Goal: Task Accomplishment & Management: Complete application form

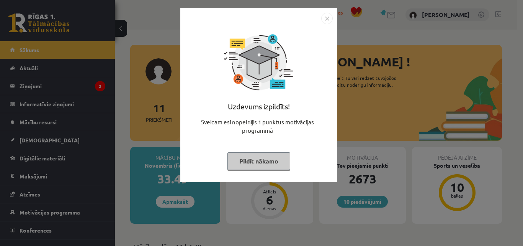
click at [327, 11] on div "Uzdevums izpildīts! Sveicam esi nopelnījis 1 punktus motivācijas programmā Pild…" at bounding box center [258, 95] width 157 height 174
click at [324, 24] on div "Uzdevums izpildīts! Sveicam esi nopelnījis 1 punktus motivācijas programmā Pild…" at bounding box center [259, 100] width 148 height 153
click at [324, 10] on div "Uzdevums izpildīts! Sveicam esi nopelnījis 1 punktus motivācijas programmā Pild…" at bounding box center [258, 95] width 157 height 174
click at [324, 20] on img "Close" at bounding box center [326, 18] width 11 height 11
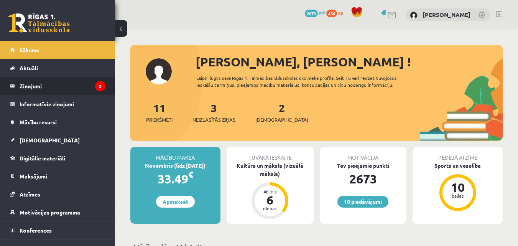
click at [58, 86] on legend "Ziņojumi 3" at bounding box center [63, 86] width 86 height 18
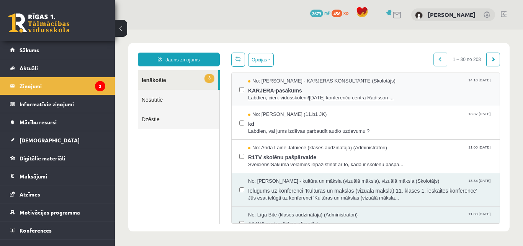
click at [324, 97] on span "Labdien, cien. vidusskolēni!11. oktobrī konferenču centrā Radisson ..." at bounding box center [370, 97] width 244 height 7
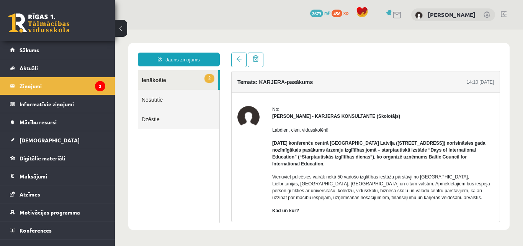
click at [161, 83] on link "2 Ienākošie" at bounding box center [178, 80] width 80 height 20
click at [162, 84] on link "2 Ienākošie" at bounding box center [178, 80] width 80 height 20
click at [240, 64] on link at bounding box center [238, 59] width 15 height 15
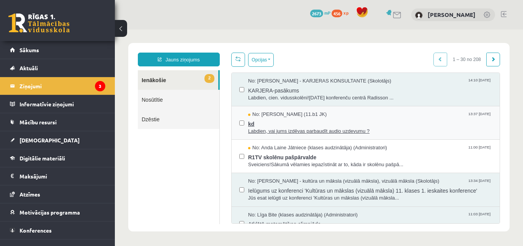
click at [262, 123] on span "kd" at bounding box center [370, 123] width 244 height 10
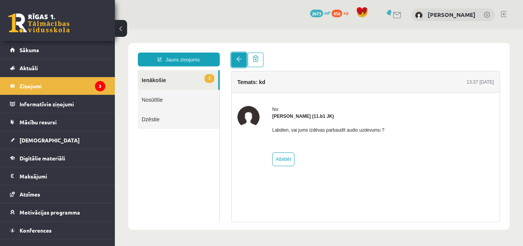
click at [237, 60] on span at bounding box center [238, 58] width 5 height 5
click at [240, 63] on link at bounding box center [238, 59] width 15 height 15
click at [234, 59] on link at bounding box center [238, 59] width 15 height 15
click at [151, 103] on link "Nosūtītie" at bounding box center [179, 100] width 82 height 20
click at [161, 77] on link "1 Ienākošie" at bounding box center [178, 80] width 80 height 20
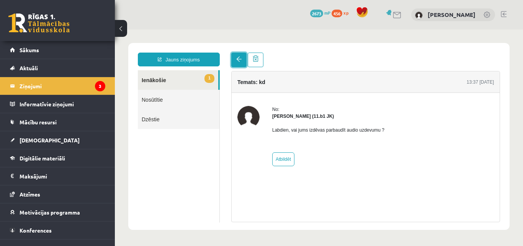
click at [235, 58] on link at bounding box center [238, 59] width 15 height 15
click at [234, 58] on link at bounding box center [238, 59] width 15 height 15
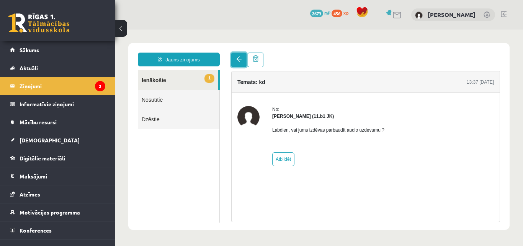
click at [234, 58] on link at bounding box center [238, 59] width 15 height 15
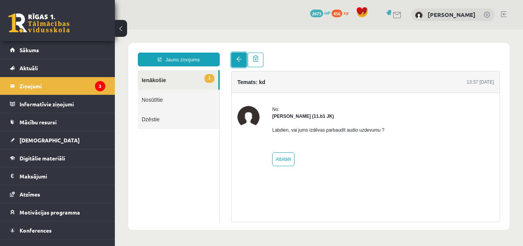
click at [234, 58] on link at bounding box center [238, 59] width 15 height 15
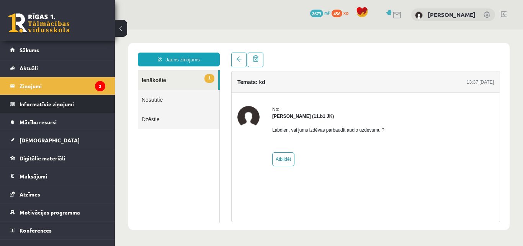
click at [33, 108] on legend "Informatīvie ziņojumi 0" at bounding box center [63, 104] width 86 height 18
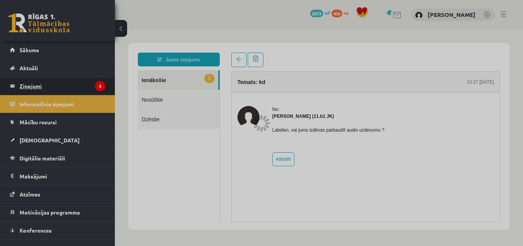
click at [42, 92] on legend "Ziņojumi 3" at bounding box center [63, 86] width 86 height 18
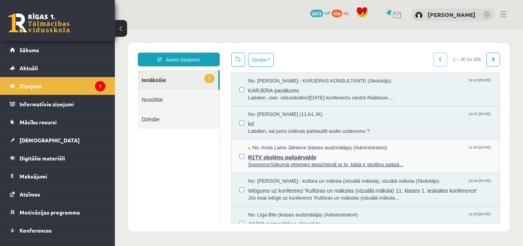
click at [337, 162] on span "Sveiciens!Sākumā vēlamies iepazīstināt ar to, kāda ir skolēnu pašpā..." at bounding box center [370, 164] width 244 height 7
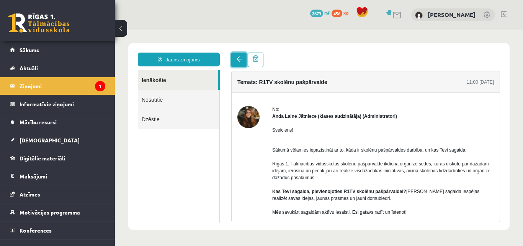
click at [238, 61] on span at bounding box center [238, 58] width 5 height 5
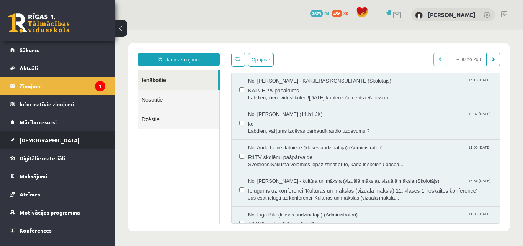
click at [31, 136] on link "[DEMOGRAPHIC_DATA]" at bounding box center [57, 140] width 95 height 18
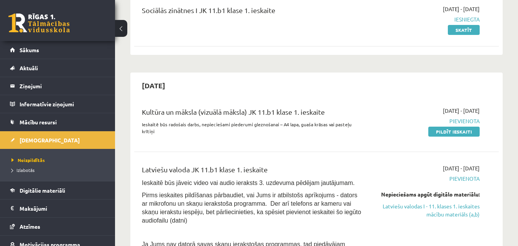
scroll to position [115, 0]
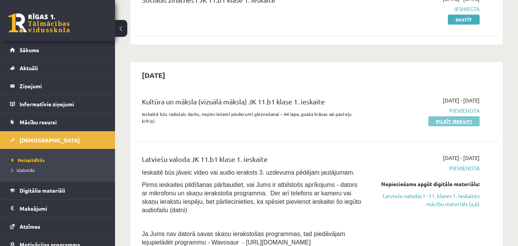
click at [439, 122] on link "Pildīt ieskaiti" at bounding box center [453, 121] width 51 height 10
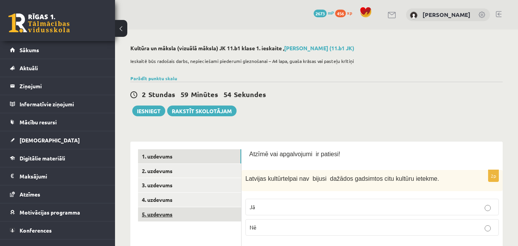
click at [166, 214] on link "5. uzdevums" at bounding box center [189, 214] width 103 height 14
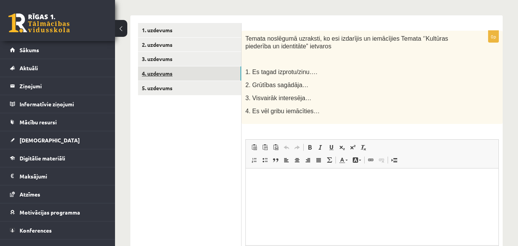
click at [159, 80] on link "4. uzdevums" at bounding box center [189, 73] width 103 height 14
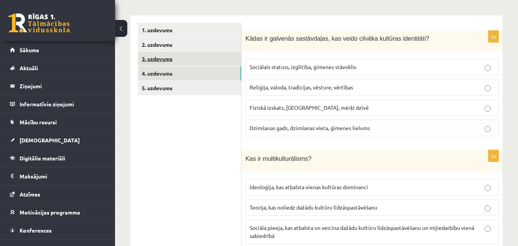
click at [153, 61] on link "3. uzdevums" at bounding box center [189, 59] width 103 height 14
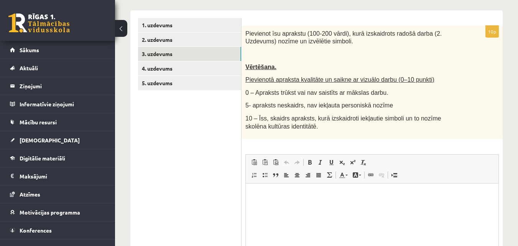
scroll to position [88, 0]
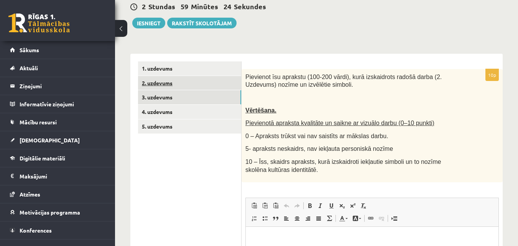
click at [187, 81] on link "2. uzdevums" at bounding box center [189, 83] width 103 height 14
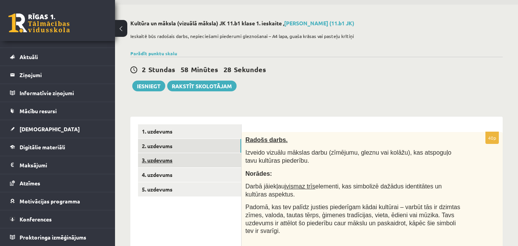
scroll to position [38, 0]
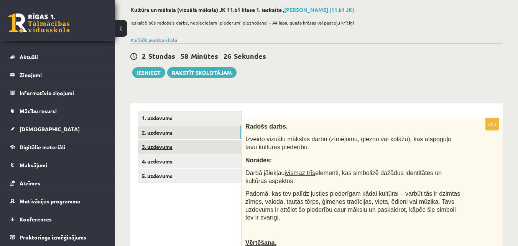
click at [160, 149] on link "3. uzdevums" at bounding box center [189, 146] width 103 height 14
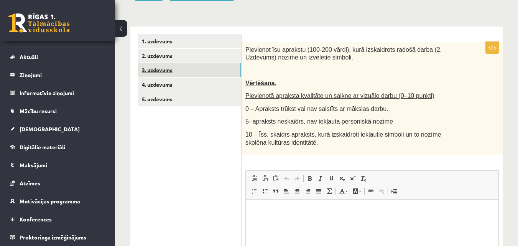
scroll to position [0, 0]
click at [190, 57] on link "2. uzdevums" at bounding box center [189, 56] width 103 height 14
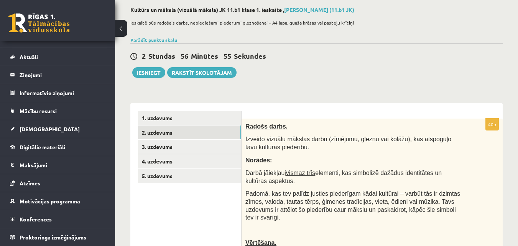
scroll to position [77, 0]
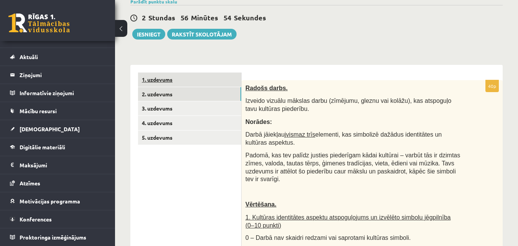
click at [192, 81] on link "1. uzdevums" at bounding box center [189, 79] width 103 height 14
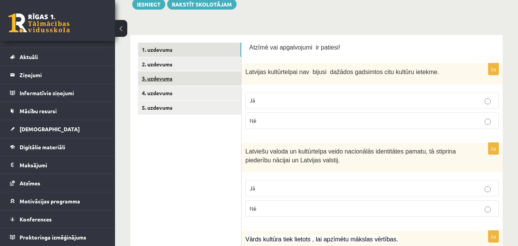
scroll to position [115, 0]
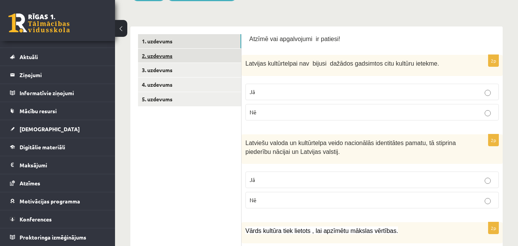
click at [175, 61] on link "2. uzdevums" at bounding box center [189, 56] width 103 height 14
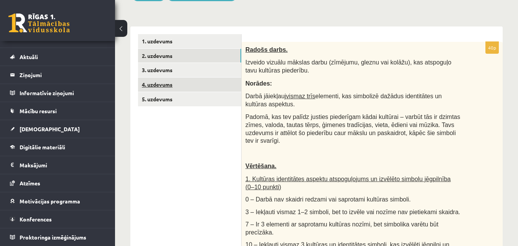
scroll to position [0, 0]
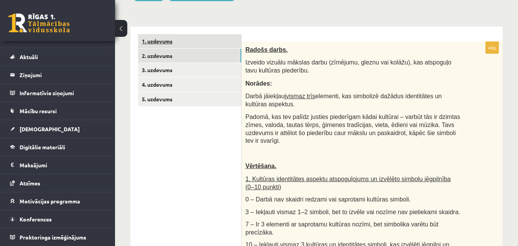
click at [170, 41] on link "1. uzdevums" at bounding box center [189, 41] width 103 height 14
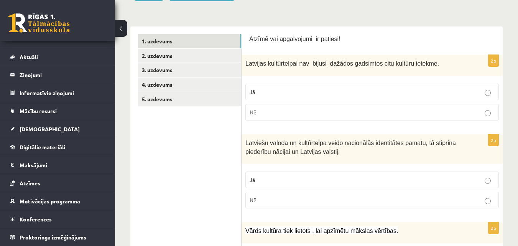
click at [430, 109] on p "Nē" at bounding box center [371, 112] width 245 height 8
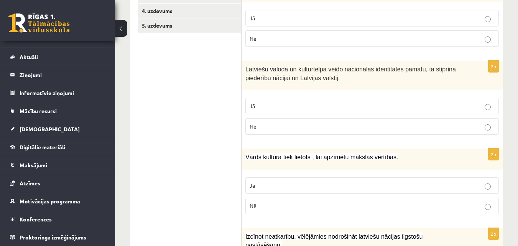
scroll to position [192, 0]
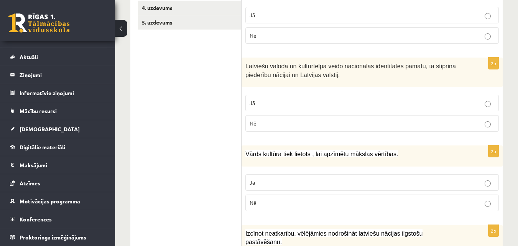
click at [311, 98] on label "Jā" at bounding box center [371, 103] width 253 height 16
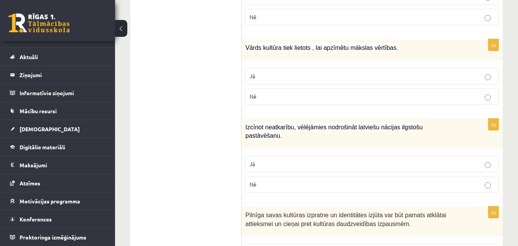
scroll to position [306, 0]
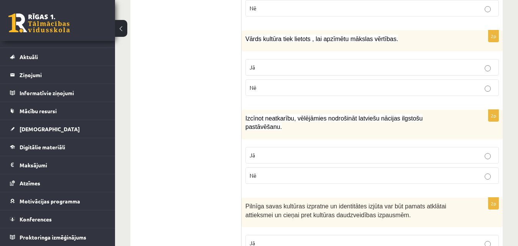
click at [282, 66] on p "Jā" at bounding box center [371, 67] width 245 height 8
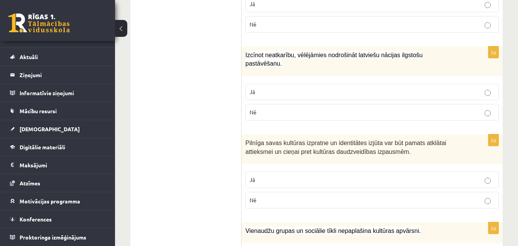
scroll to position [383, 0]
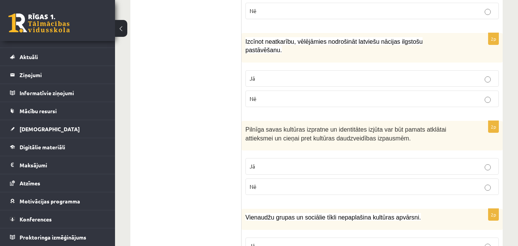
click at [395, 74] on label "Jā" at bounding box center [371, 78] width 253 height 16
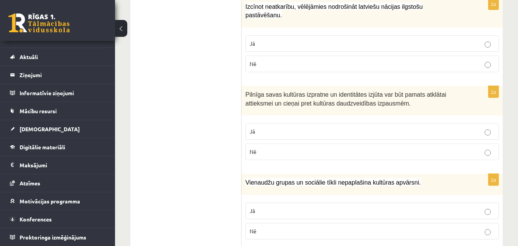
scroll to position [460, 0]
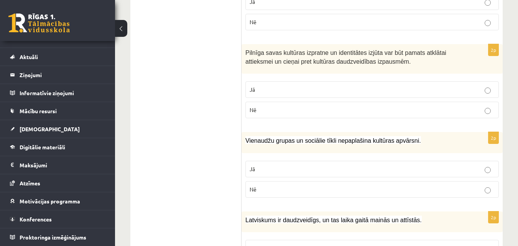
click at [370, 86] on label "Jā" at bounding box center [371, 89] width 253 height 16
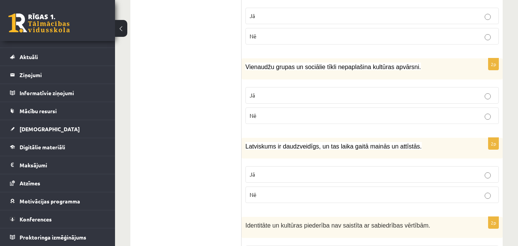
scroll to position [536, 0]
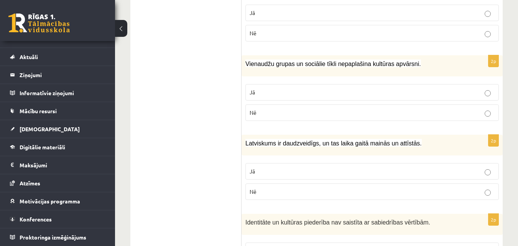
click at [278, 108] on p "Nē" at bounding box center [371, 112] width 245 height 8
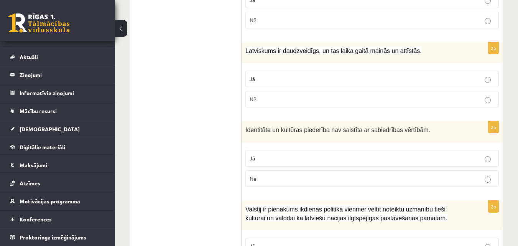
scroll to position [613, 0]
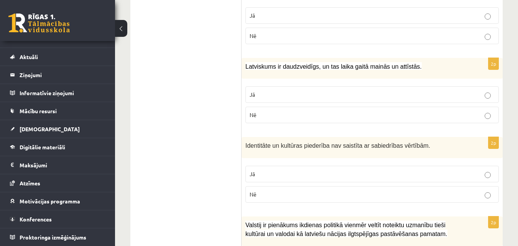
click at [319, 90] on p "Jā" at bounding box center [371, 94] width 245 height 8
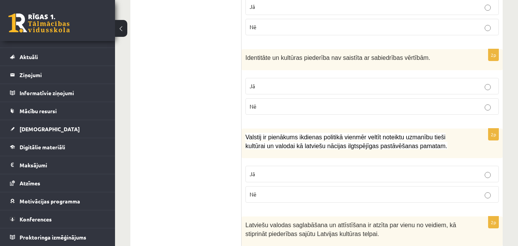
scroll to position [690, 0]
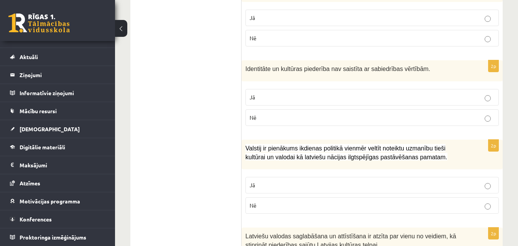
click at [323, 113] on label "Nē" at bounding box center [371, 117] width 253 height 16
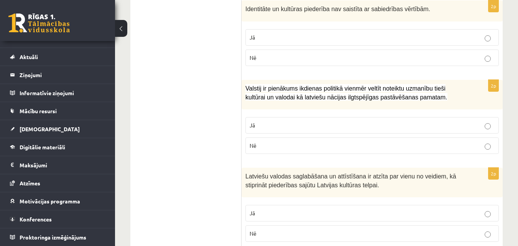
scroll to position [766, 0]
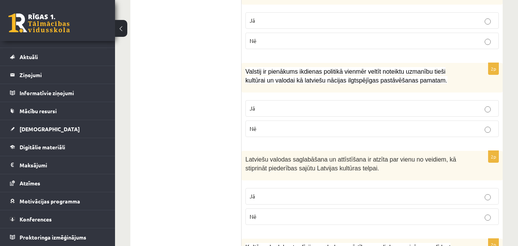
click at [340, 104] on p "Jā" at bounding box center [371, 108] width 245 height 8
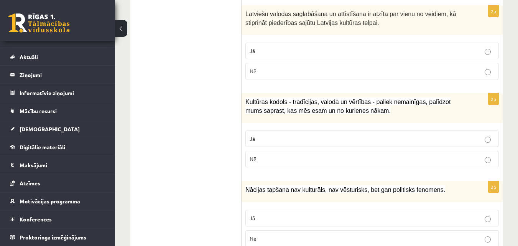
scroll to position [873, 0]
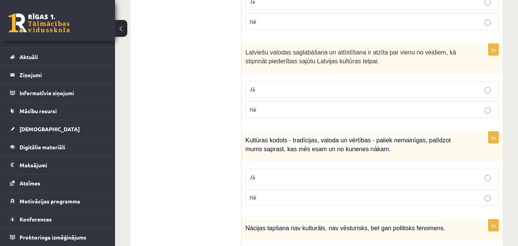
click at [409, 85] on p "Jā" at bounding box center [371, 89] width 245 height 8
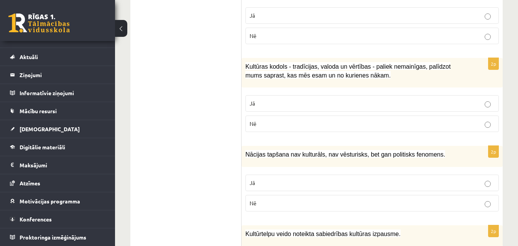
scroll to position [950, 0]
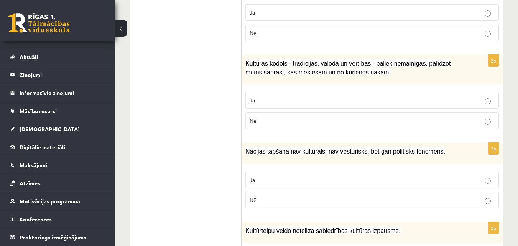
click at [396, 96] on p "Jā" at bounding box center [371, 100] width 245 height 8
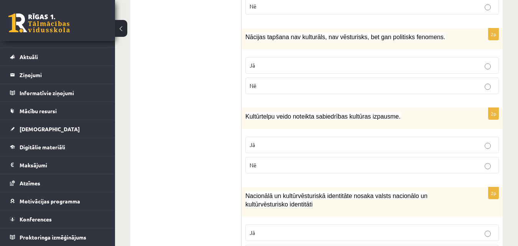
scroll to position [1065, 0]
click at [380, 81] on p "Nē" at bounding box center [371, 85] width 245 height 8
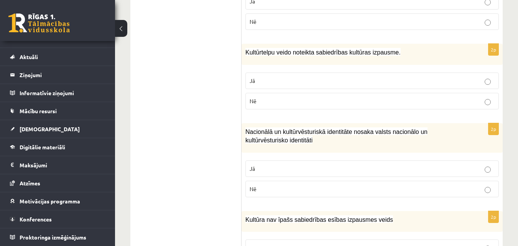
scroll to position [1141, 0]
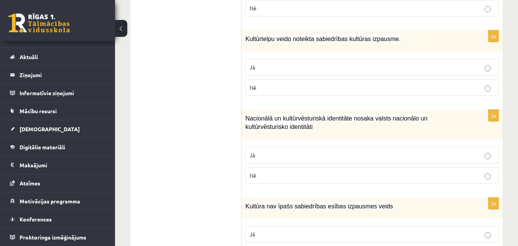
click at [391, 63] on p "Jā" at bounding box center [371, 67] width 245 height 8
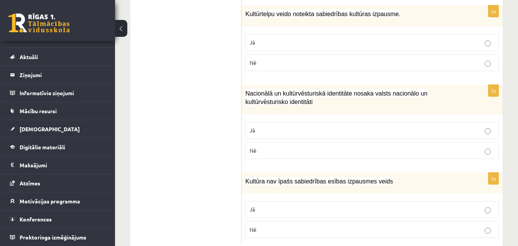
scroll to position [1180, 0]
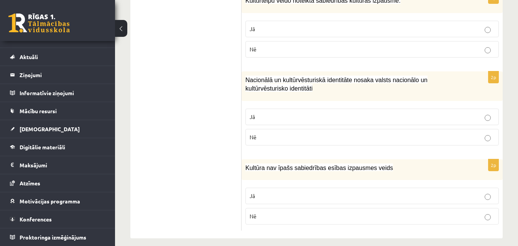
click at [407, 113] on p "Jā" at bounding box center [371, 117] width 245 height 8
click at [427, 212] on p "Nē" at bounding box center [371, 216] width 245 height 8
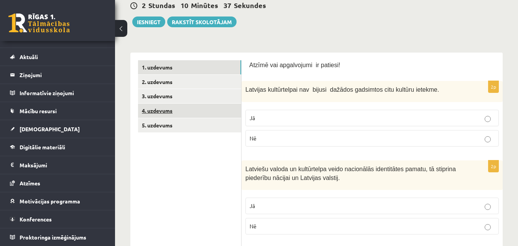
scroll to position [77, 0]
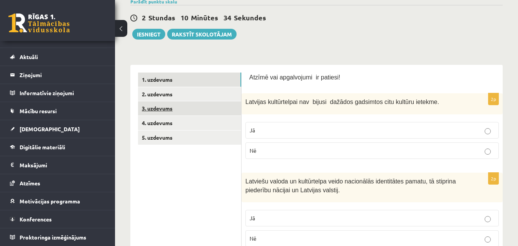
click at [146, 104] on link "3. uzdevums" at bounding box center [189, 108] width 103 height 14
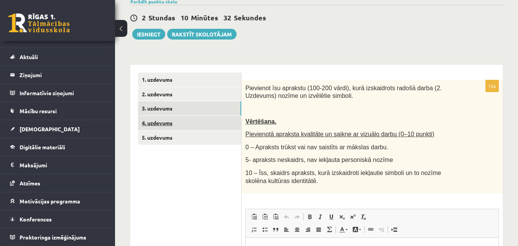
scroll to position [0, 0]
click at [170, 122] on link "4. uzdevums" at bounding box center [189, 123] width 103 height 14
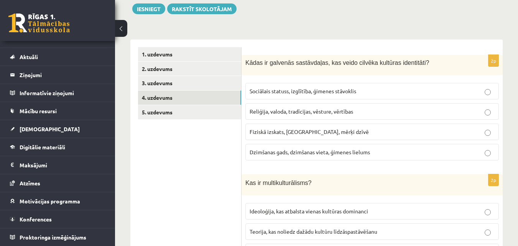
scroll to position [115, 0]
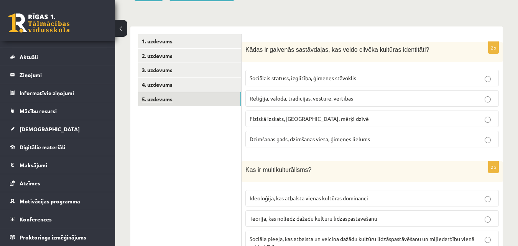
click at [164, 98] on link "5. uzdevums" at bounding box center [189, 99] width 103 height 14
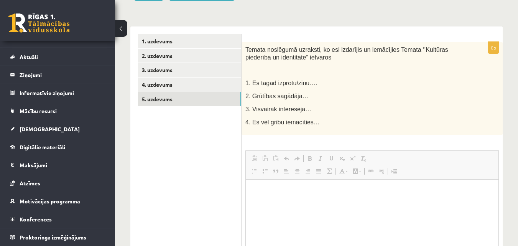
scroll to position [0, 0]
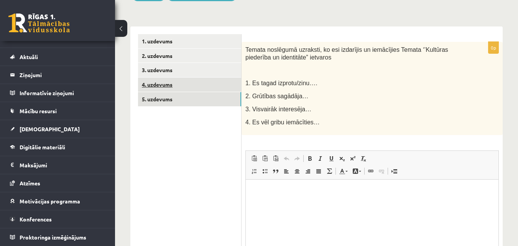
click at [173, 82] on link "4. uzdevums" at bounding box center [189, 84] width 103 height 14
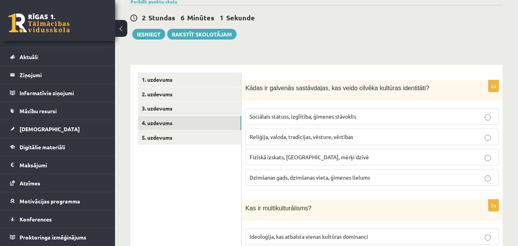
scroll to position [153, 0]
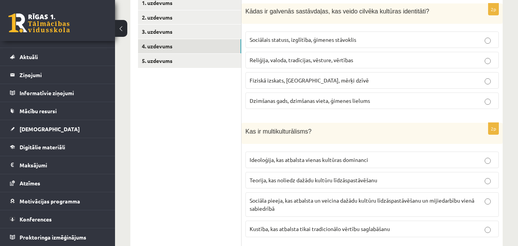
click at [316, 65] on label "Reliģija, valoda, tradīcijas, vēsture, vērtības" at bounding box center [371, 60] width 253 height 16
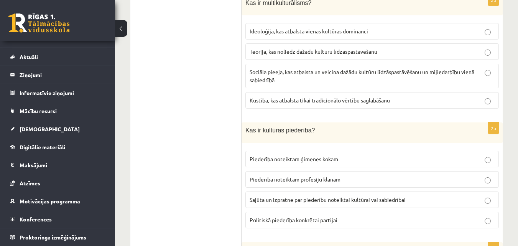
scroll to position [268, 0]
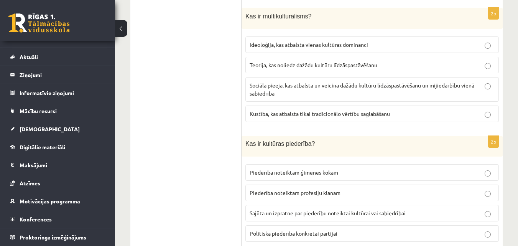
click at [288, 89] on p "Sociāla pieeja, kas atbalsta un veicina dažādu kultūru līdzāspastāvēšanu un mij…" at bounding box center [371, 89] width 245 height 16
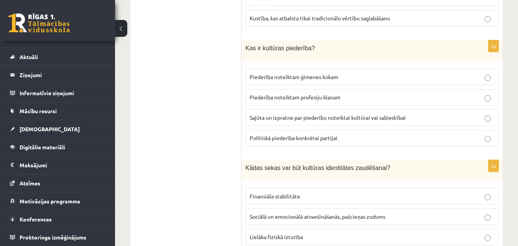
scroll to position [383, 0]
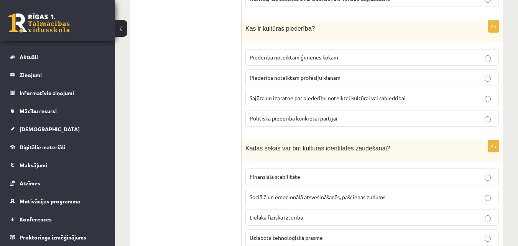
click at [343, 104] on label "Sajūta un izpratne par piederību noteiktai kultūrai vai sabiedrībai" at bounding box center [371, 98] width 253 height 16
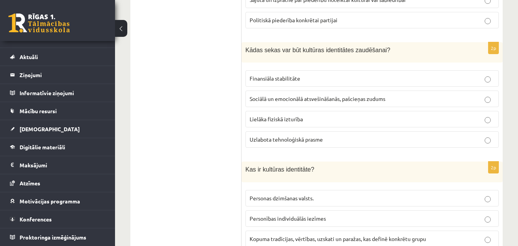
scroll to position [498, 0]
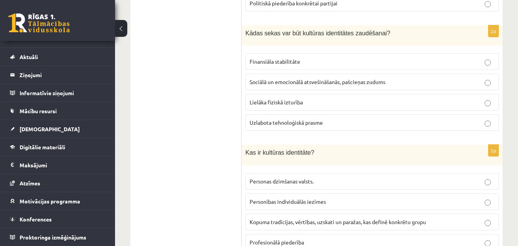
click at [260, 78] on label "Sociālā un emocionālā atsvešināšanās, pašcieņas zudums" at bounding box center [371, 82] width 253 height 16
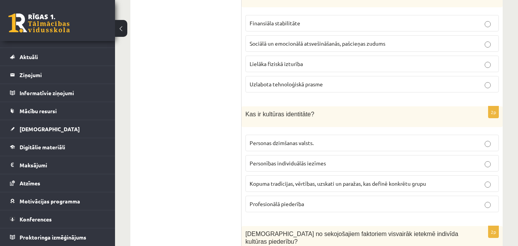
scroll to position [613, 0]
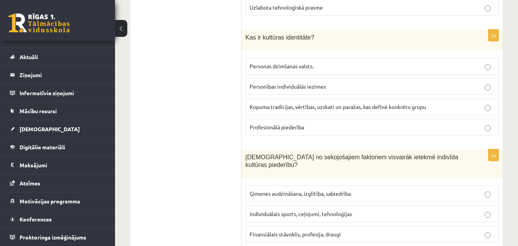
click at [354, 99] on label "Kopuma tradīcijas, vērtības, uzskati un paražas, kas definē konkrētu grupu" at bounding box center [371, 106] width 253 height 16
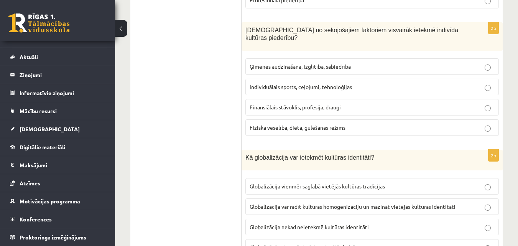
scroll to position [728, 0]
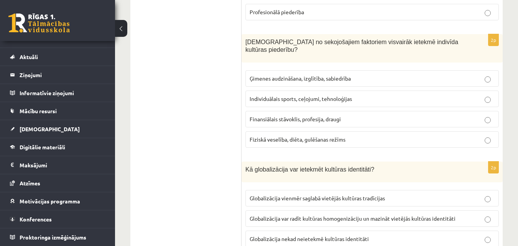
click at [358, 74] on p "Ģimenes audzināšana, izglītība, sabiedrība" at bounding box center [371, 78] width 245 height 8
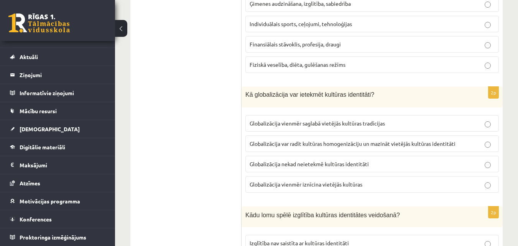
scroll to position [843, 0]
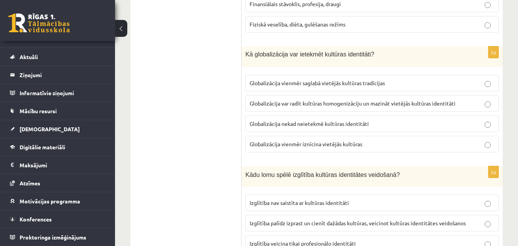
click at [286, 99] on p "Globalizācija var radīt kultūras homogenizāciju un mazināt vietējās kultūras id…" at bounding box center [371, 103] width 245 height 8
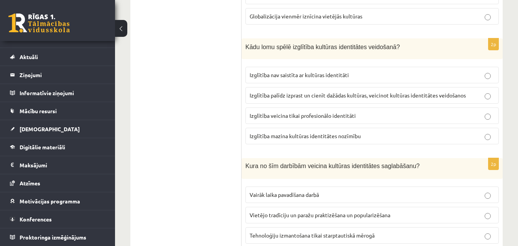
scroll to position [985, 0]
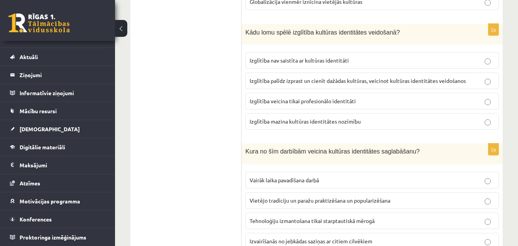
click at [280, 77] on span "Izglītība palīdz izprast un cienīt dažādas kultūras, veicinot kultūras identitā…" at bounding box center [357, 80] width 216 height 7
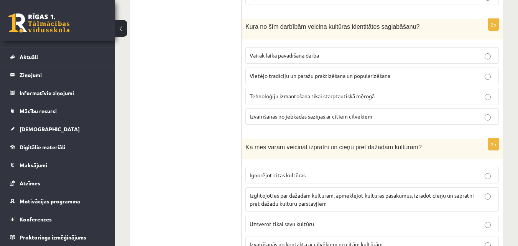
scroll to position [1062, 0]
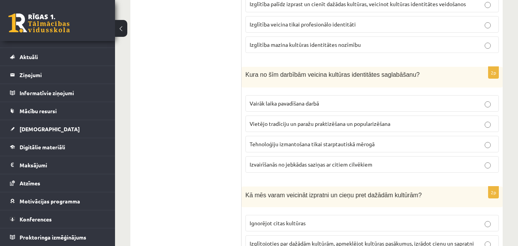
drag, startPoint x: 331, startPoint y: 87, endPoint x: 323, endPoint y: 96, distance: 12.2
click at [330, 95] on label "Vairāk laika pavadīšana darbā" at bounding box center [371, 103] width 253 height 16
click at [394, 120] on p "Vietējo tradīciju un paražu praktizēšana un popularizēšana" at bounding box center [371, 124] width 245 height 8
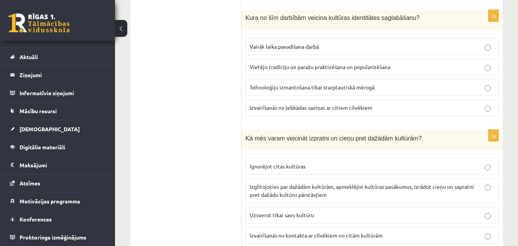
scroll to position [1138, 0]
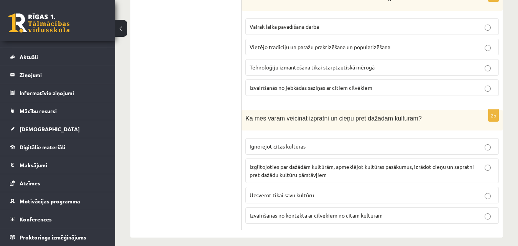
click at [318, 162] on p "Izglītojoties par dažādām kultūrām, apmeklējot kultūras pasākumus, izrādot cieņ…" at bounding box center [371, 170] width 245 height 16
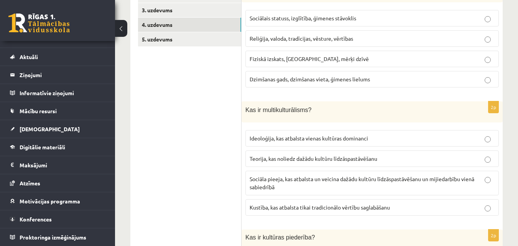
scroll to position [104, 0]
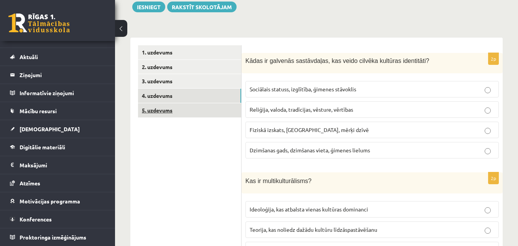
click at [169, 109] on link "5. uzdevums" at bounding box center [189, 110] width 103 height 14
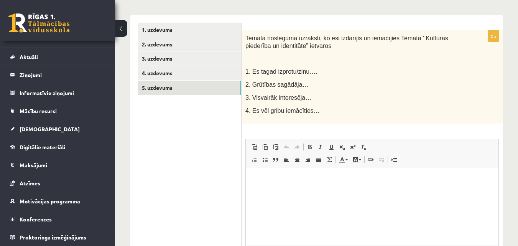
scroll to position [0, 0]
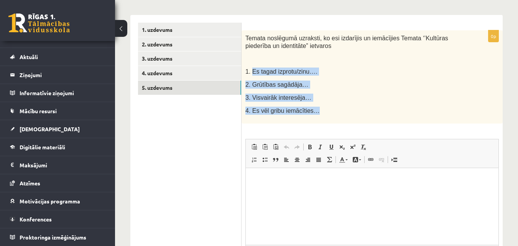
drag, startPoint x: 252, startPoint y: 72, endPoint x: 325, endPoint y: 106, distance: 80.2
click at [325, 106] on div "Temata noslēgumā uzraksti, ko esi izdarījis un iemācījies Temata ‘’Kultūras pie…" at bounding box center [371, 76] width 261 height 93
copy div "Es tagad izprotu/zinu…. 2. Grūtības sagādāja… 3. Visvairāk interesēja… 4. Es vē…"
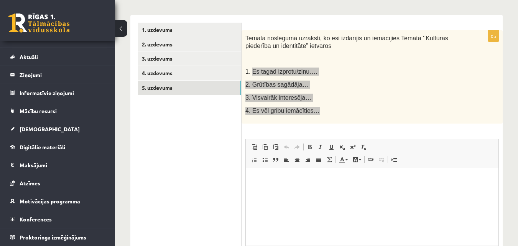
click at [305, 177] on p "Editor, wiswyg-editor-user-answer-47433897737840" at bounding box center [371, 179] width 237 height 8
paste body "Editor, wiswyg-editor-user-answer-47433897737840"
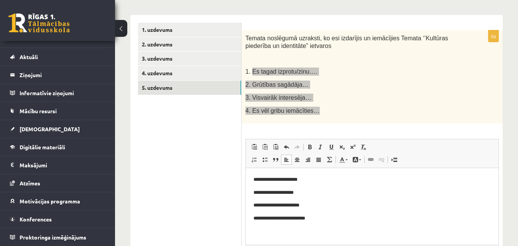
click at [259, 192] on p "**********" at bounding box center [371, 192] width 237 height 8
click at [259, 203] on p "**********" at bounding box center [371, 205] width 237 height 8
click at [259, 220] on p "**********" at bounding box center [371, 218] width 237 height 8
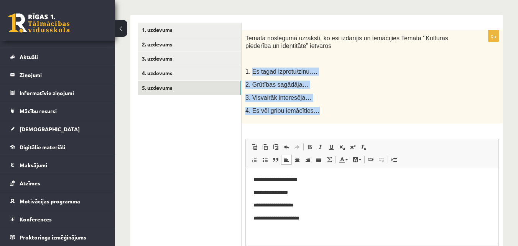
click at [405, 102] on p "3. Visvairāk interesēja…" at bounding box center [352, 97] width 215 height 8
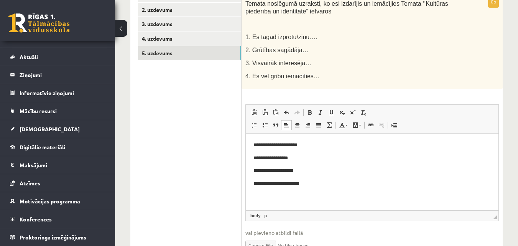
scroll to position [203, 0]
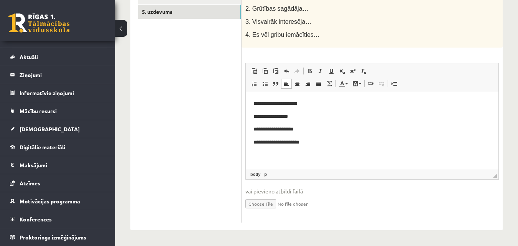
click at [323, 105] on p "**********" at bounding box center [371, 103] width 237 height 8
click at [331, 118] on p "**********" at bounding box center [371, 116] width 237 height 8
click at [314, 132] on p "**********" at bounding box center [371, 129] width 237 height 8
click at [320, 145] on p "**********" at bounding box center [371, 142] width 237 height 8
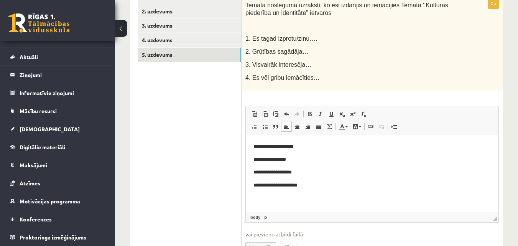
scroll to position [192, 0]
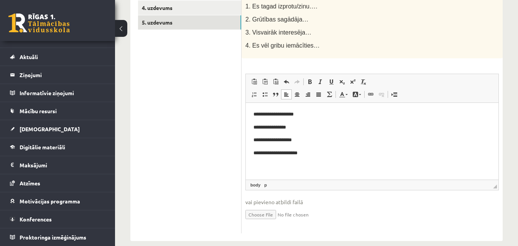
click at [346, 131] on body "**********" at bounding box center [371, 133] width 237 height 47
click at [338, 125] on p "**********" at bounding box center [371, 127] width 237 height 8
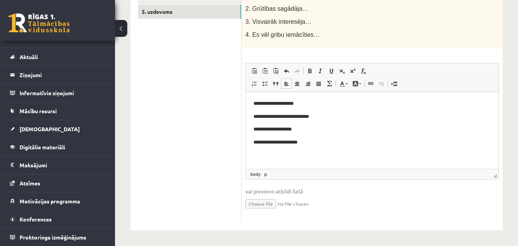
click at [329, 135] on body "**********" at bounding box center [371, 122] width 237 height 47
click at [347, 127] on p "**********" at bounding box center [371, 129] width 237 height 8
click at [342, 140] on p "**********" at bounding box center [371, 142] width 237 height 8
click at [316, 130] on p "**********" at bounding box center [371, 129] width 237 height 8
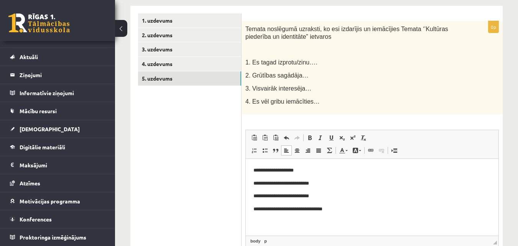
scroll to position [164, 0]
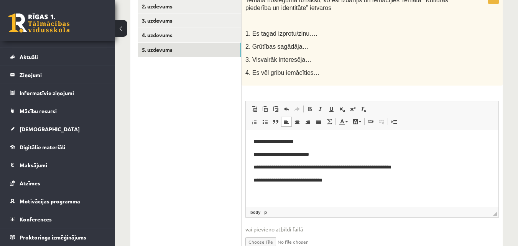
click at [316, 144] on p "**********" at bounding box center [371, 141] width 237 height 8
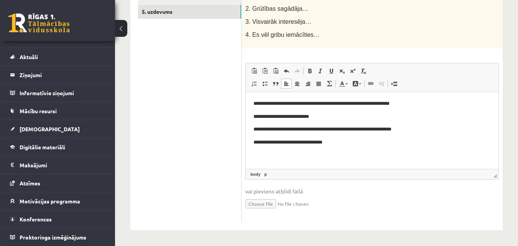
scroll to position [126, 0]
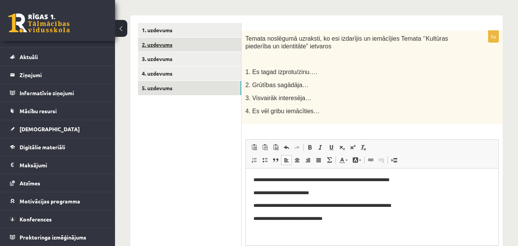
click at [177, 40] on link "2. uzdevums" at bounding box center [189, 45] width 103 height 14
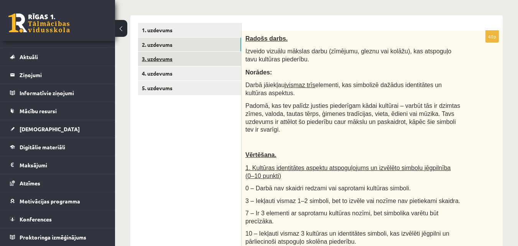
click at [173, 62] on link "3. uzdevums" at bounding box center [189, 59] width 103 height 14
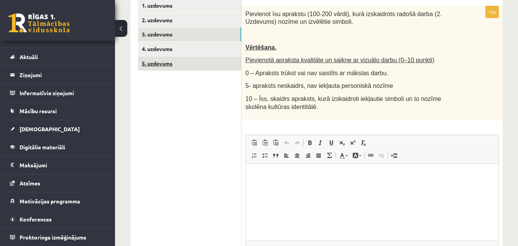
scroll to position [164, 0]
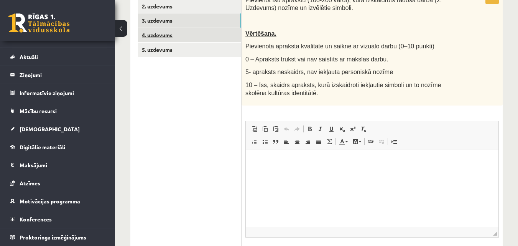
click at [178, 39] on link "4. uzdevums" at bounding box center [189, 35] width 103 height 14
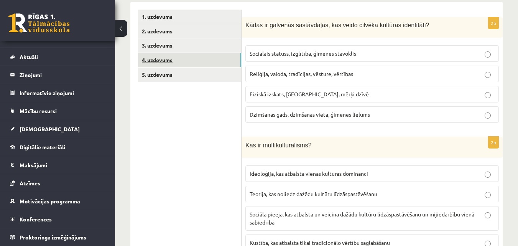
scroll to position [126, 0]
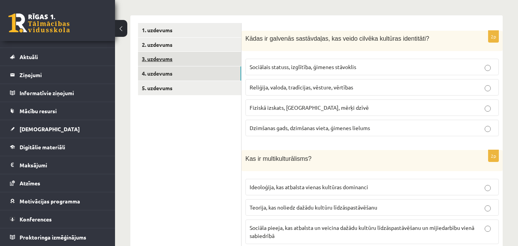
click at [176, 61] on link "3. uzdevums" at bounding box center [189, 59] width 103 height 14
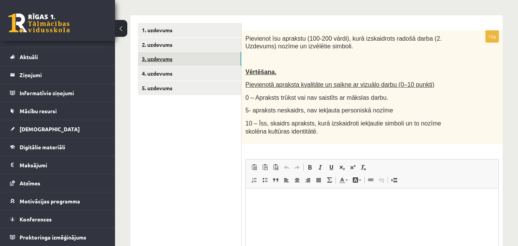
scroll to position [0, 0]
click at [191, 54] on link "3. uzdevums" at bounding box center [189, 59] width 103 height 14
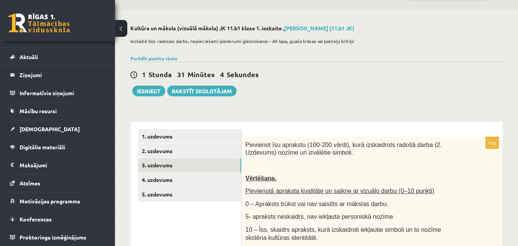
scroll to position [38, 0]
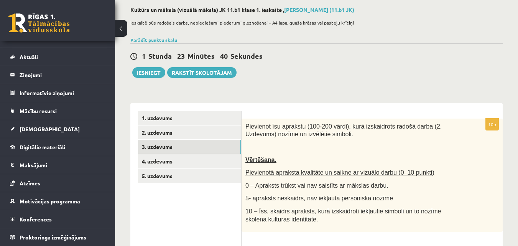
click at [445, 74] on div "1 Stunda 23 Minūtes 40 Sekundes Ieskaite saglabāta! Iesniegt Rakstīt skolotājam" at bounding box center [316, 60] width 372 height 34
click at [155, 131] on link "2. uzdevums" at bounding box center [189, 132] width 103 height 14
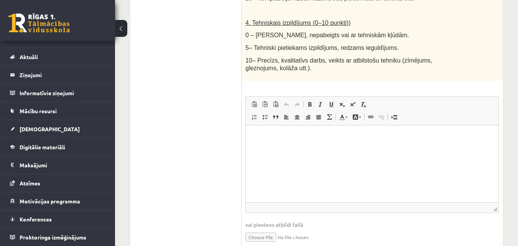
scroll to position [519, 0]
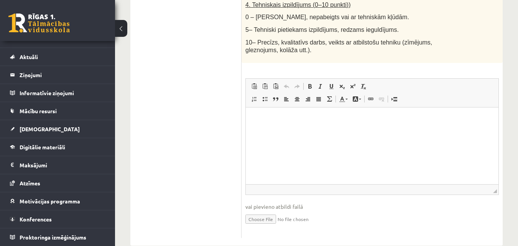
click at [258, 210] on input "file" at bounding box center [371, 218] width 253 height 16
type input "**********"
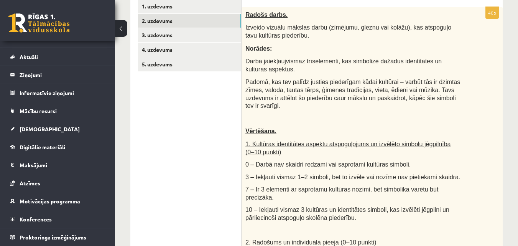
scroll to position [136, 0]
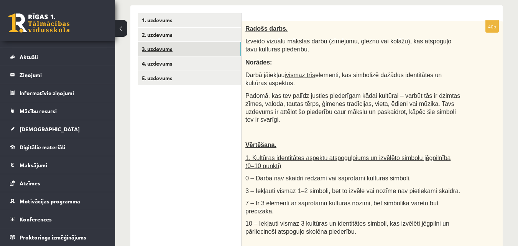
click at [159, 43] on link "3. uzdevums" at bounding box center [189, 49] width 103 height 14
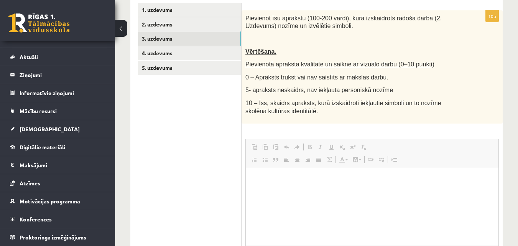
scroll to position [0, 0]
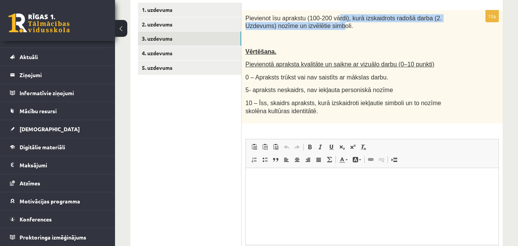
drag, startPoint x: 306, startPoint y: 22, endPoint x: 331, endPoint y: 21, distance: 25.7
click at [331, 21] on span "Pievienot īsu aprakstu (100-200 vārdi), kurā izskaidrots radošā darba (2. Uzdev…" at bounding box center [343, 22] width 196 height 15
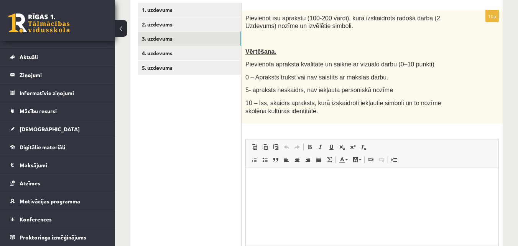
click at [371, 39] on p at bounding box center [352, 39] width 215 height 8
click at [368, 184] on html at bounding box center [372, 179] width 252 height 23
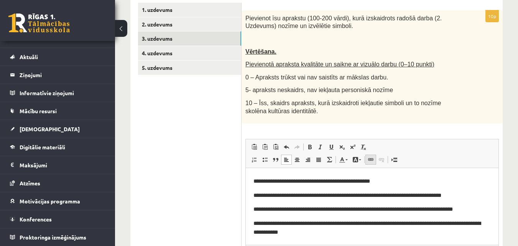
scroll to position [223, 0]
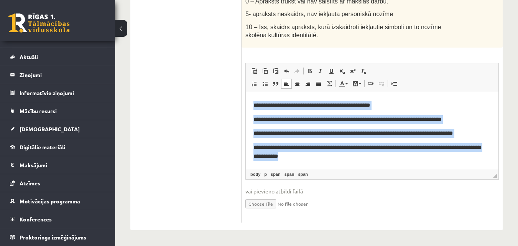
drag, startPoint x: 251, startPoint y: 102, endPoint x: 406, endPoint y: 165, distance: 167.7
click at [406, 165] on html "**********" at bounding box center [372, 117] width 252 height 102
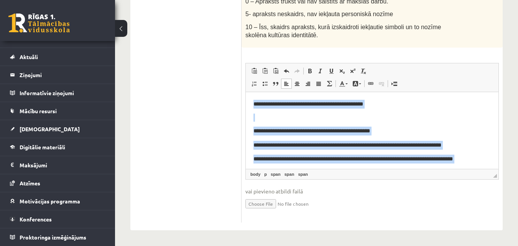
scroll to position [26, 0]
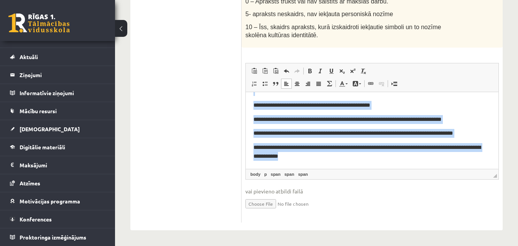
drag, startPoint x: 252, startPoint y: 105, endPoint x: 617, endPoint y: 278, distance: 403.6
click at [371, 169] on html "**********" at bounding box center [372, 117] width 252 height 102
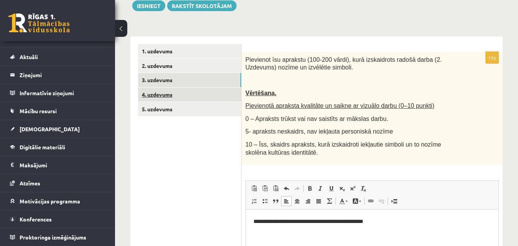
scroll to position [0, 0]
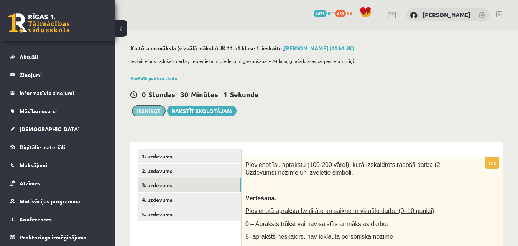
click at [149, 112] on button "Iesniegt" at bounding box center [148, 110] width 33 height 11
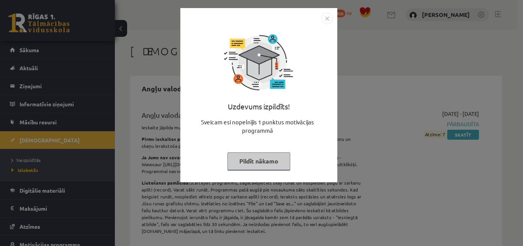
click at [325, 21] on img "Close" at bounding box center [326, 18] width 11 height 11
